Goal: Register for event/course

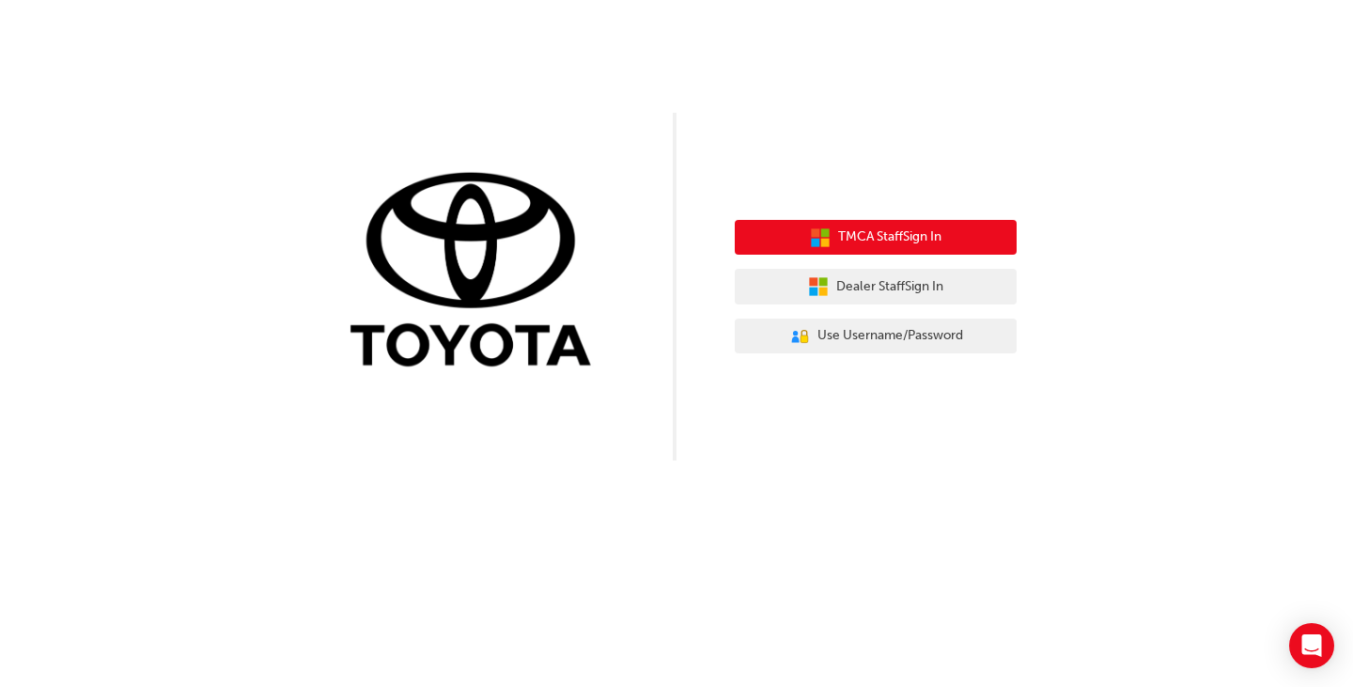
click at [860, 222] on button "TMCA Staff Sign In" at bounding box center [876, 238] width 282 height 36
click at [919, 239] on span "TMCA Staff Sign In" at bounding box center [889, 237] width 103 height 22
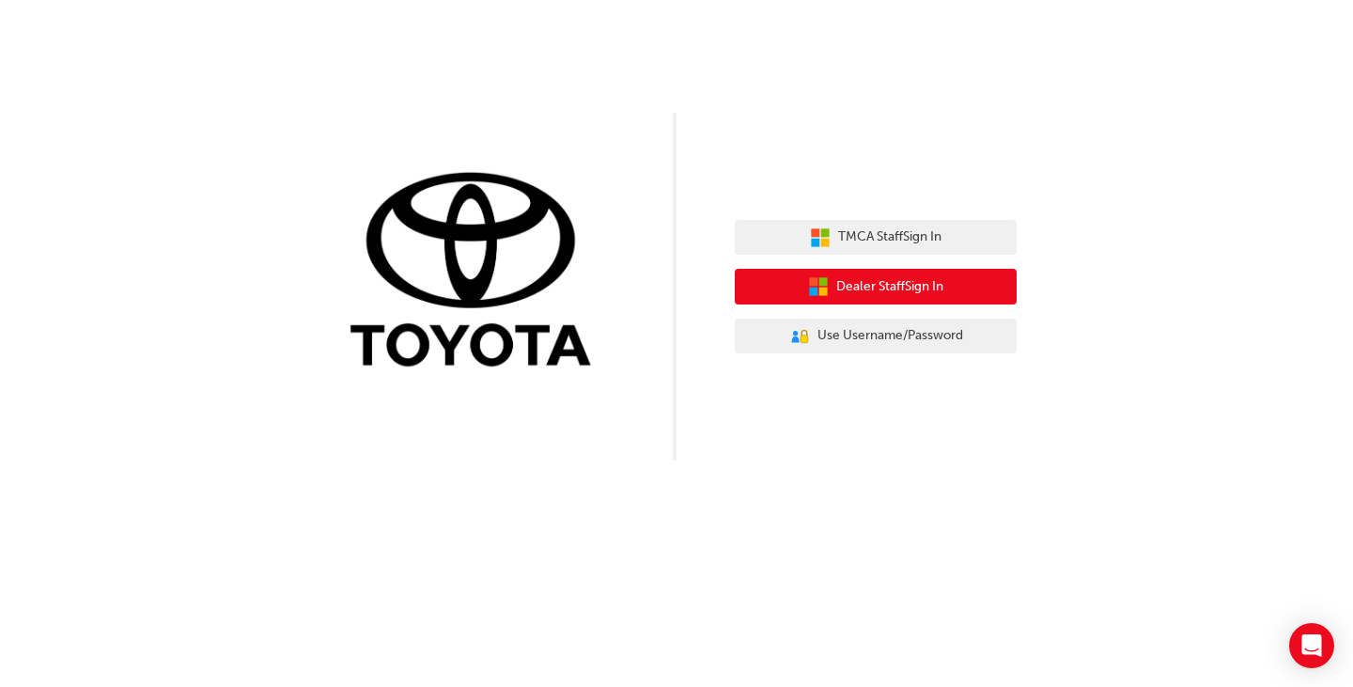
click at [929, 290] on span "Dealer Staff Sign In" at bounding box center [889, 287] width 107 height 22
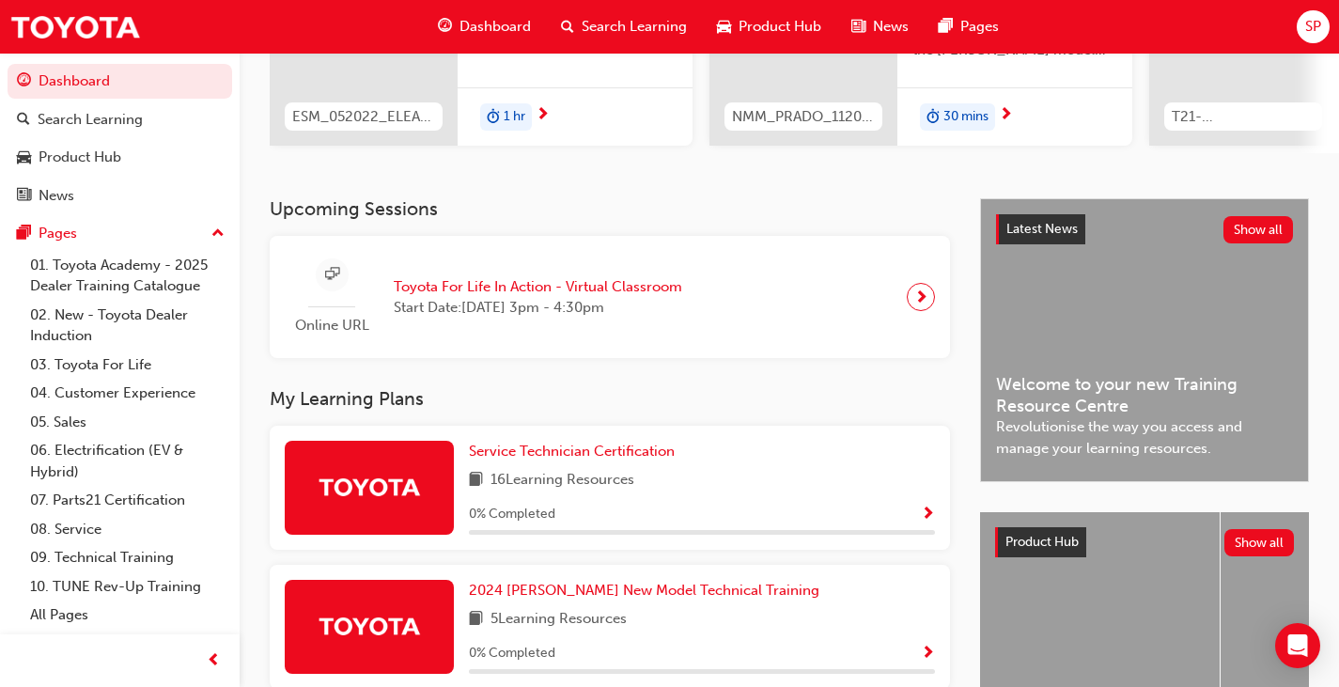
scroll to position [282, 0]
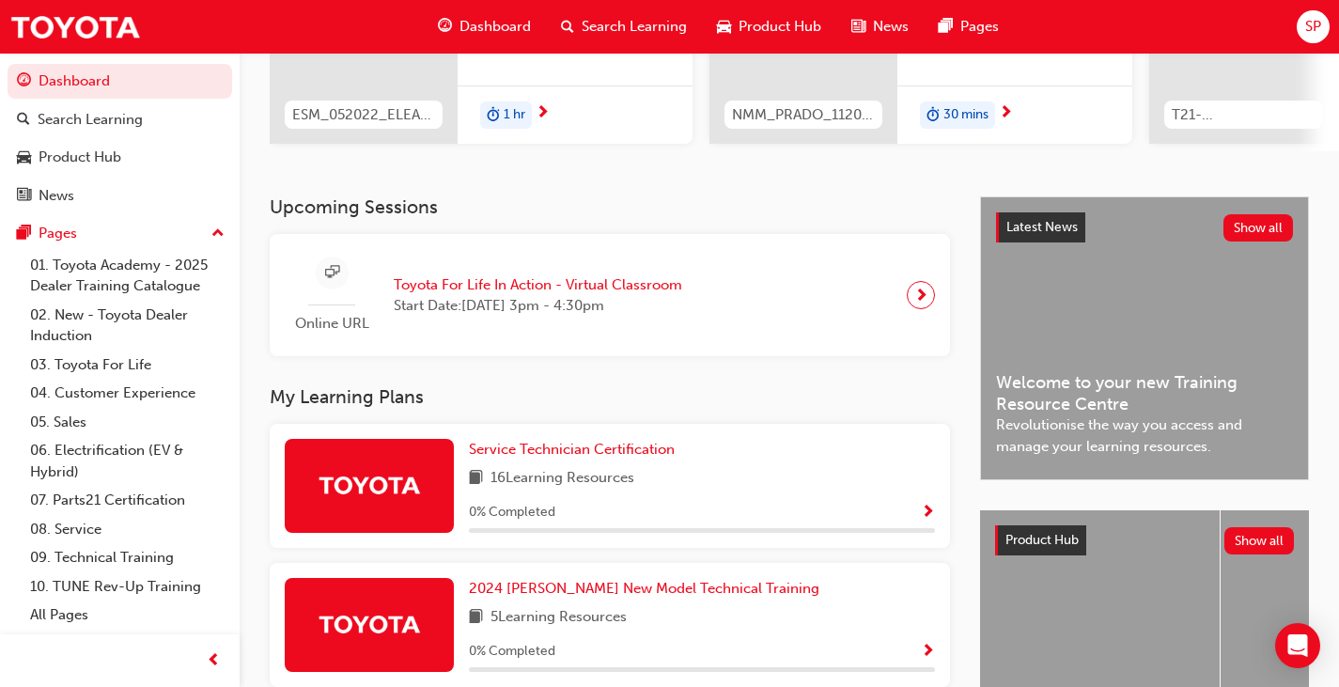
click at [497, 288] on span "Toyota For Life In Action - Virtual Classroom" at bounding box center [538, 285] width 289 height 22
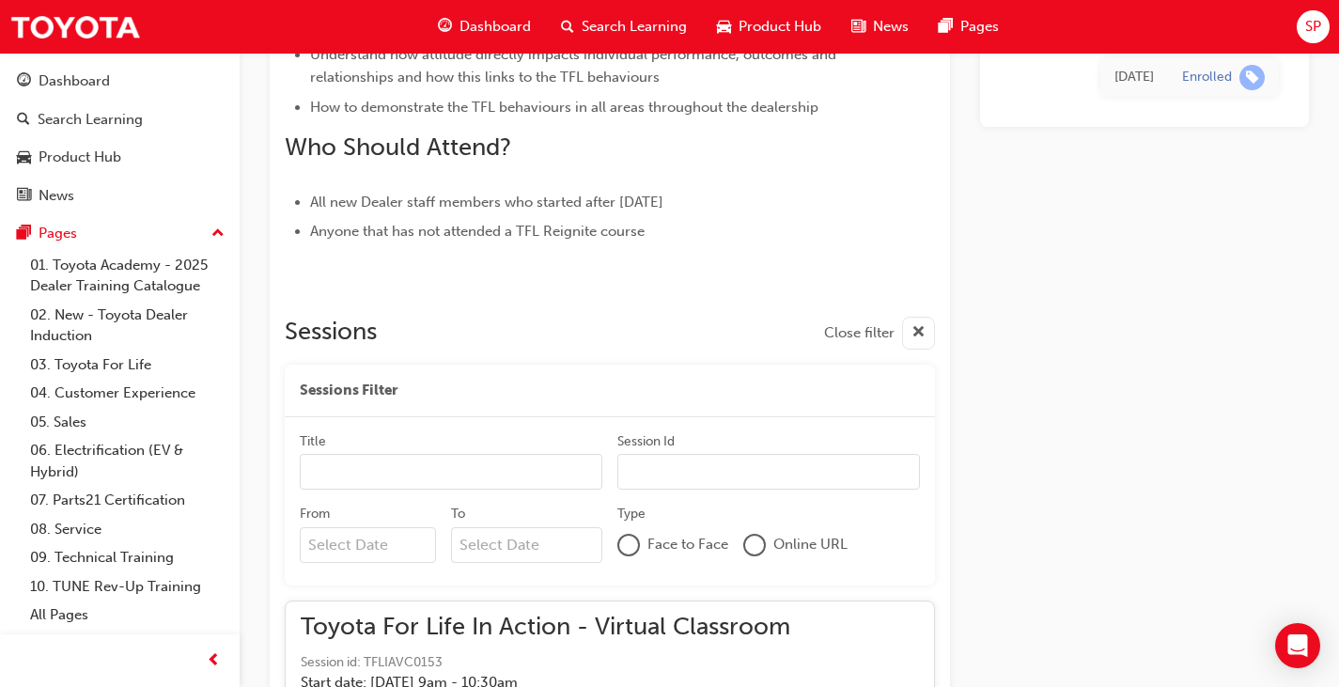
scroll to position [2049, 0]
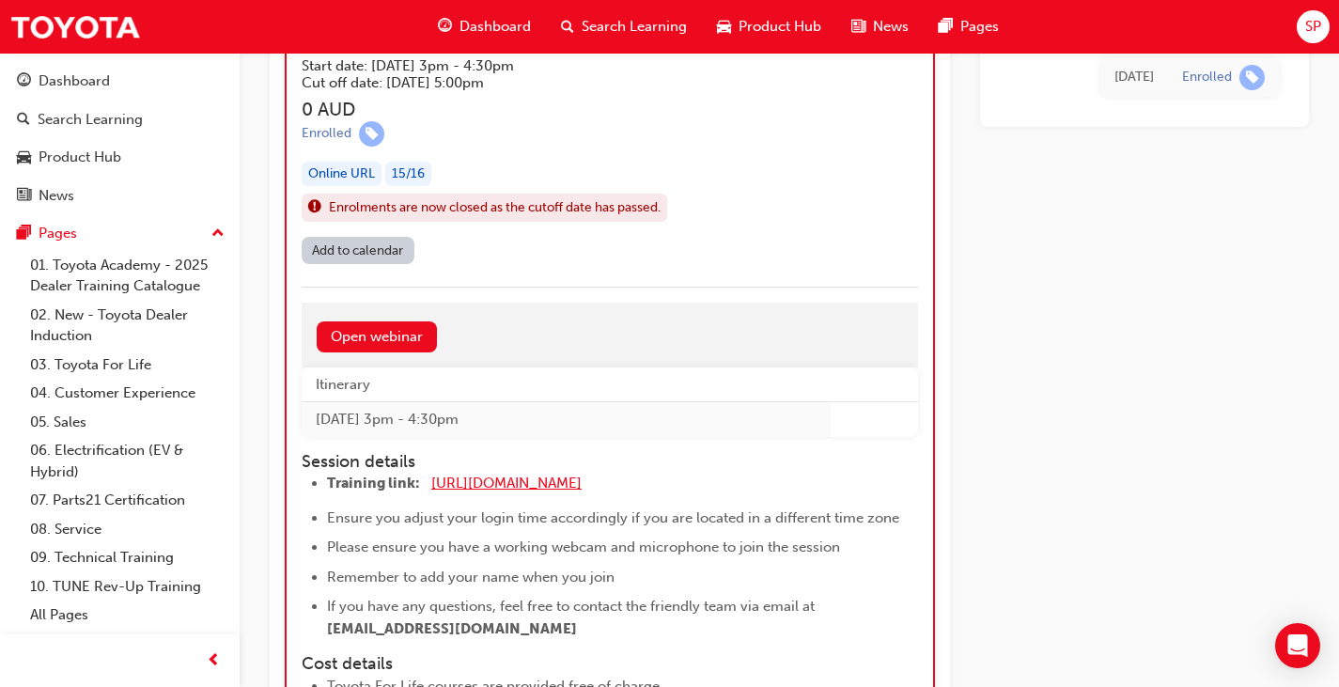
click at [534, 480] on span "[URL][DOMAIN_NAME]" at bounding box center [506, 483] width 150 height 17
